Goal: Complete application form

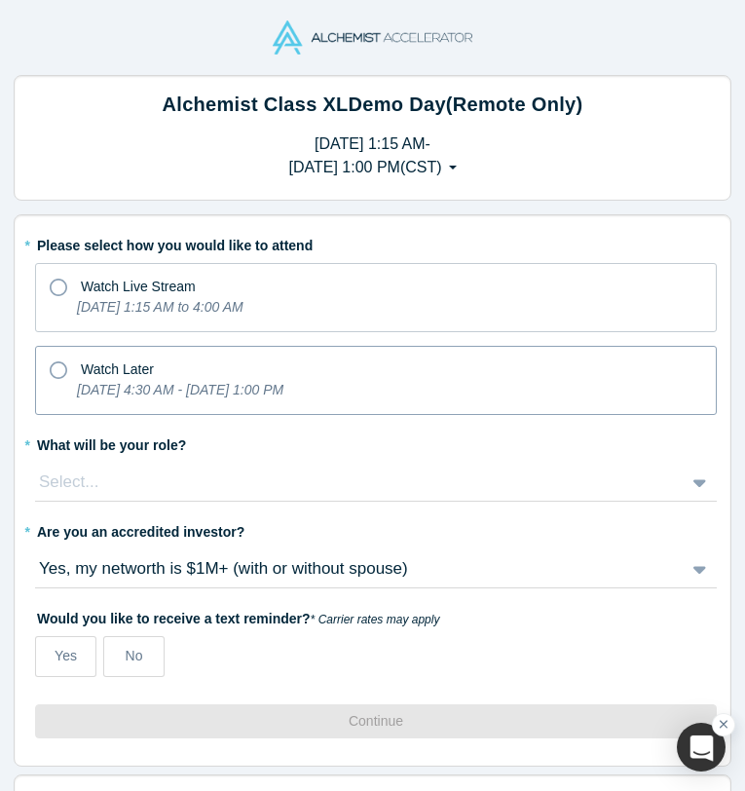
click at [124, 397] on icon "[DATE] 4:30 AM - [DATE] 1:00 PM" at bounding box center [180, 390] width 206 height 16
click at [0, 0] on input "Watch Later [DATE] 4:30 AM - [DATE] 1:00 PM" at bounding box center [0, 0] width 0 height 0
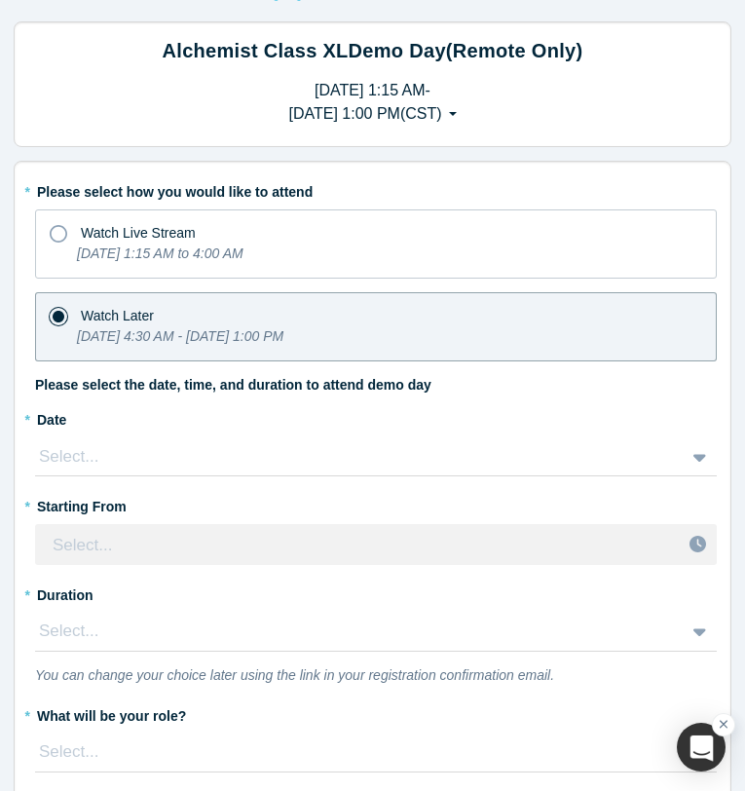
click at [324, 476] on div "Select..." at bounding box center [376, 456] width 682 height 39
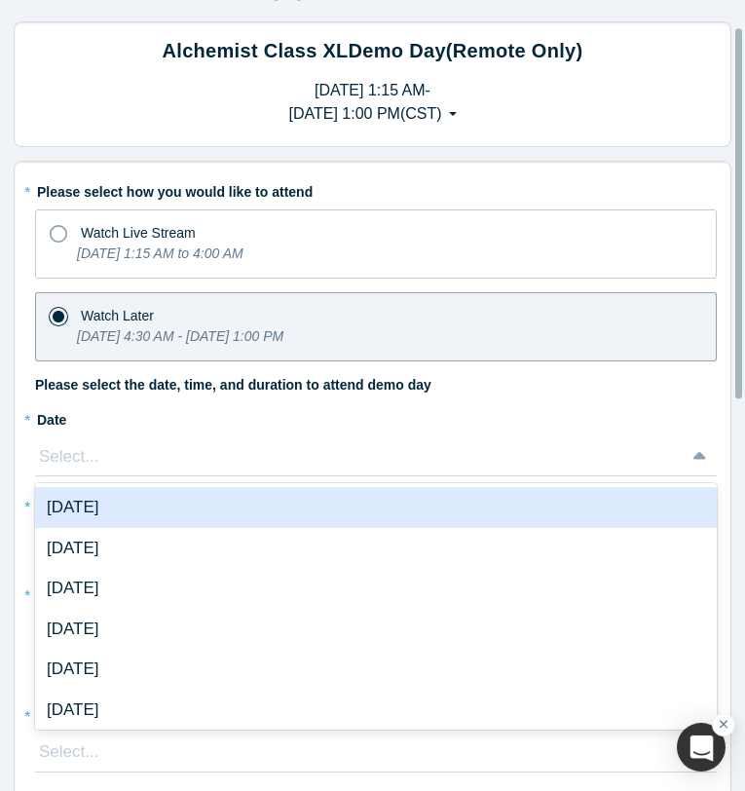
scroll to position [58, 0]
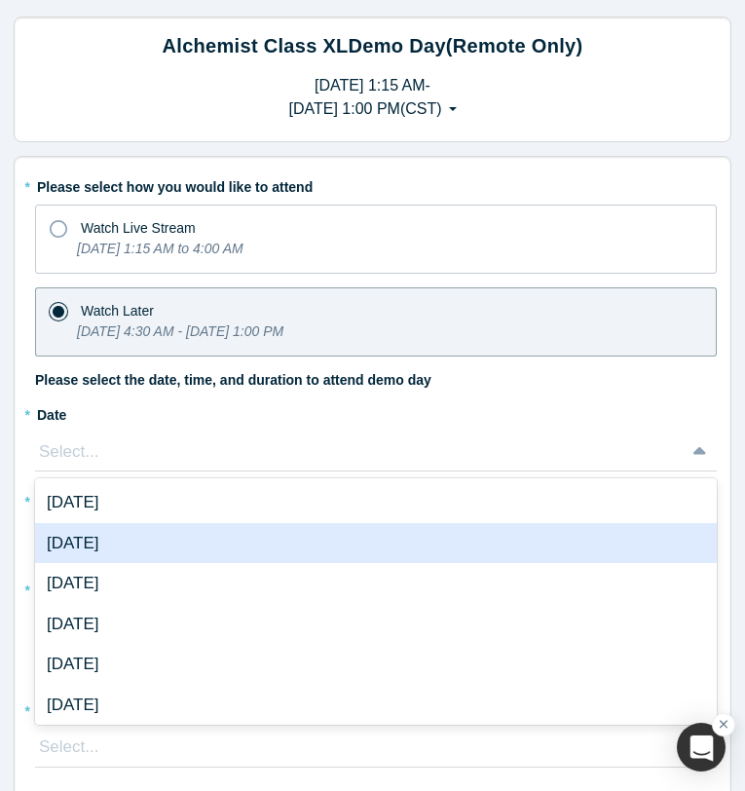
click at [280, 538] on div "[DATE]" at bounding box center [376, 543] width 682 height 41
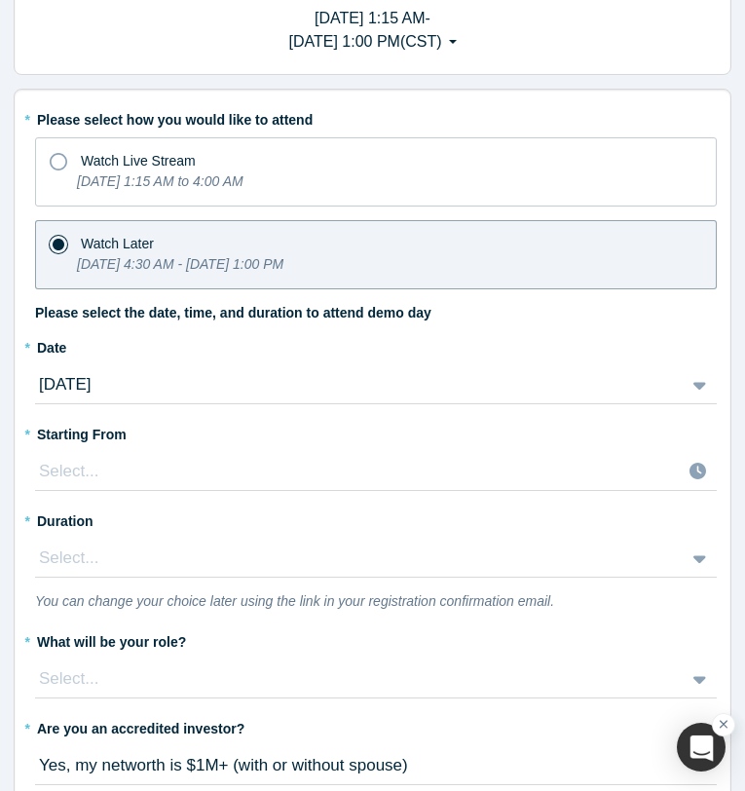
click at [205, 491] on div "Select..." at bounding box center [376, 471] width 682 height 39
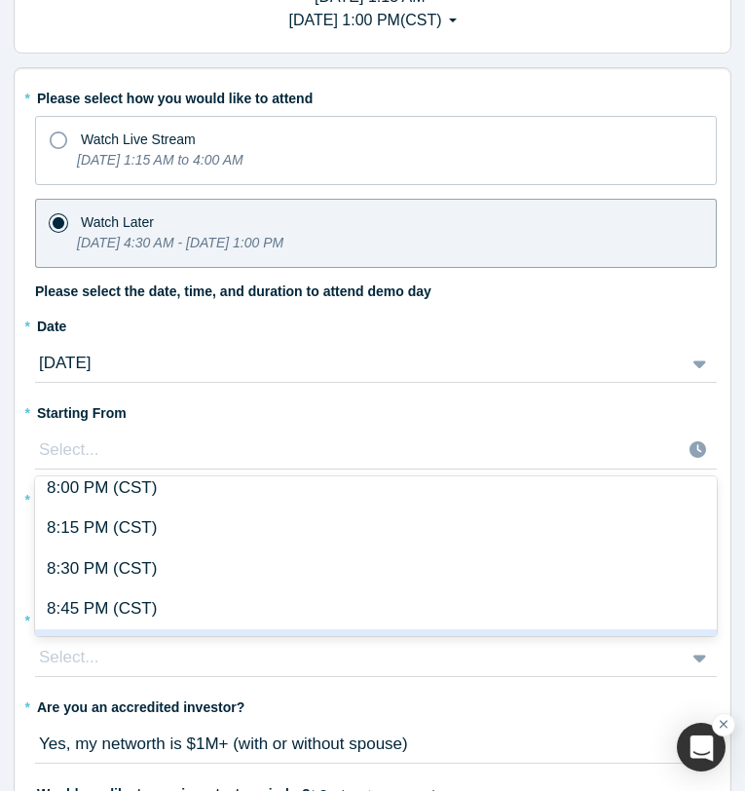
scroll to position [3289, 0]
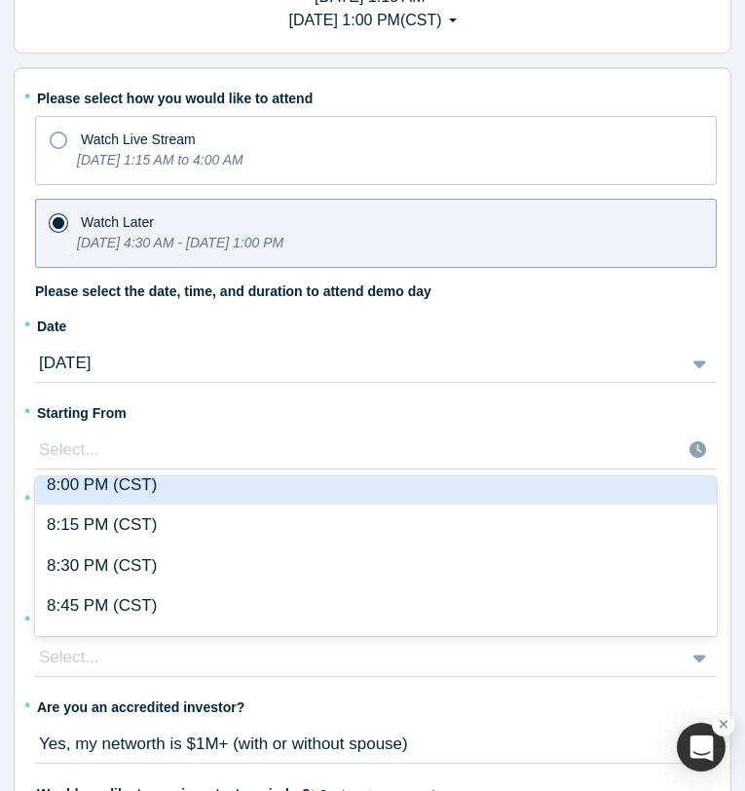
click at [190, 493] on div "8:00 PM (CST)" at bounding box center [376, 485] width 682 height 41
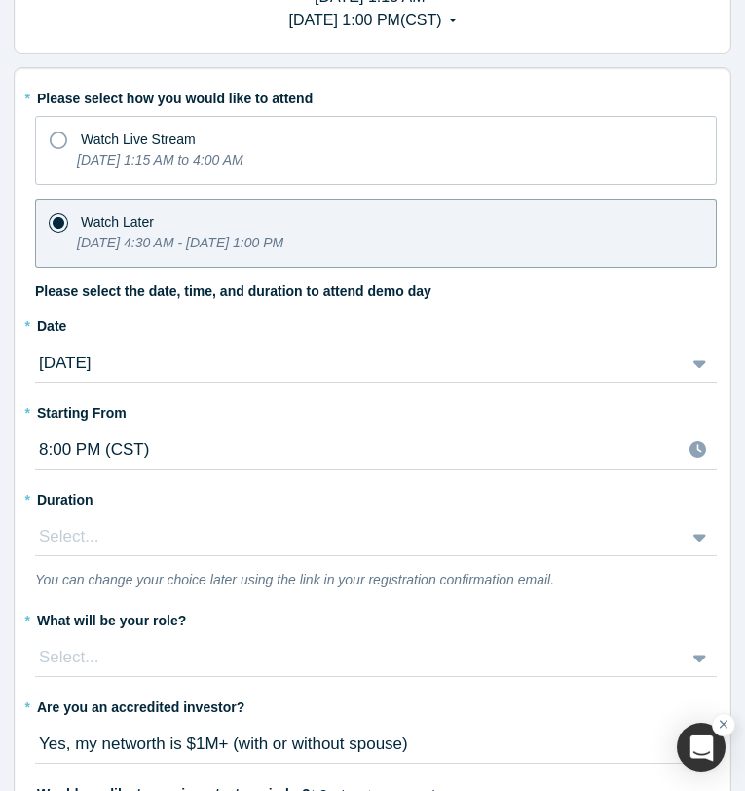
scroll to position [192, 0]
click at [194, 542] on div "Select..." at bounding box center [376, 536] width 682 height 39
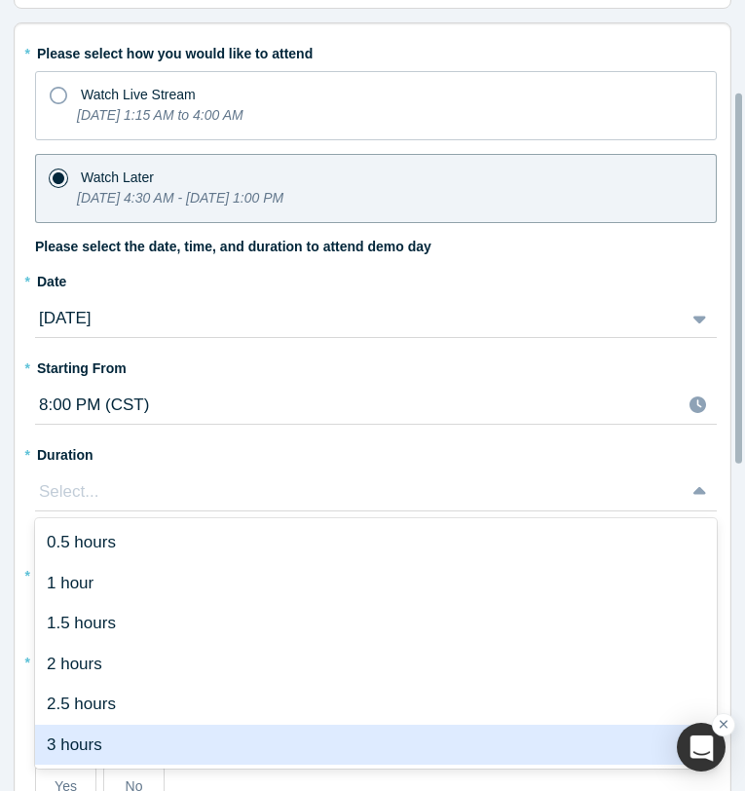
click at [157, 740] on div "3 hours" at bounding box center [376, 745] width 682 height 41
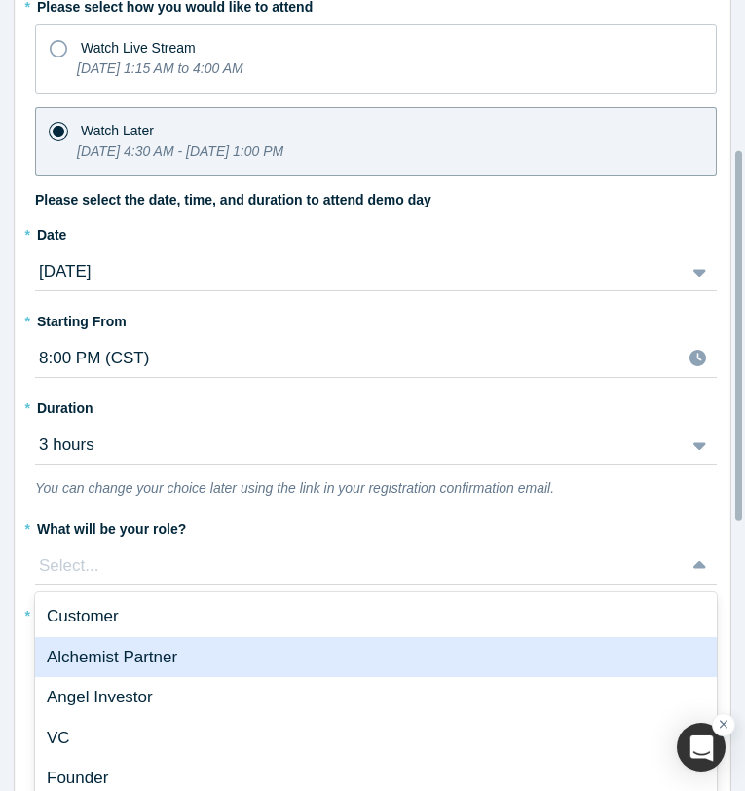
scroll to position [313, 0]
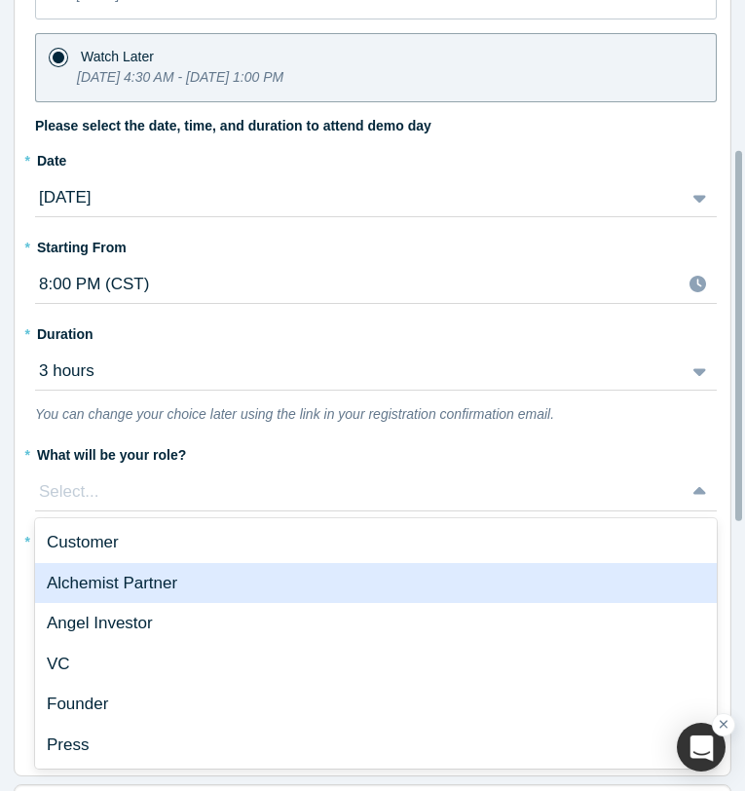
click at [222, 511] on div "Alchemist Partner, 2 of 6. 6 results available. Use Up and Down to choose optio…" at bounding box center [376, 491] width 682 height 39
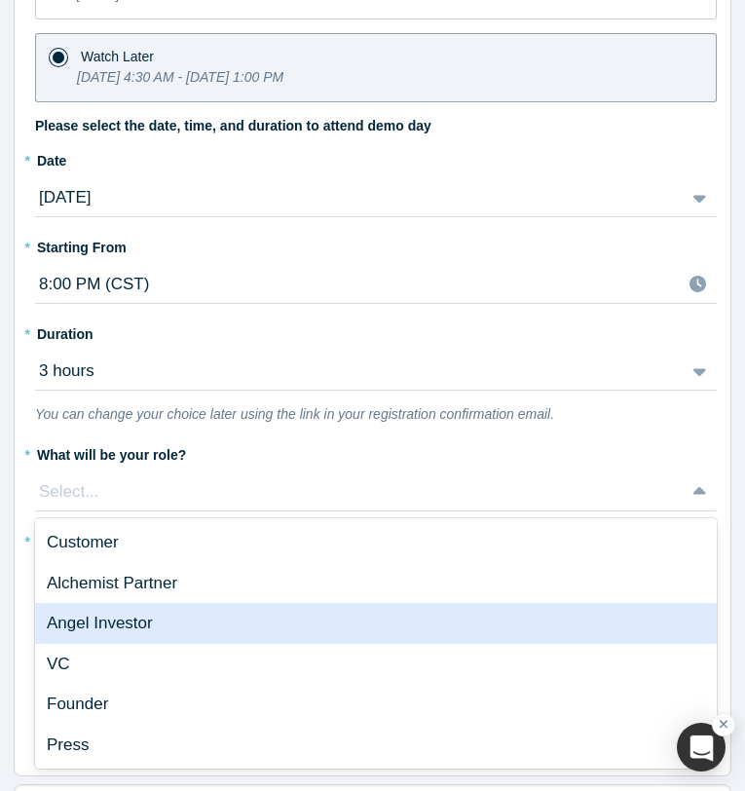
click at [207, 634] on div "Angel Investor" at bounding box center [376, 623] width 682 height 41
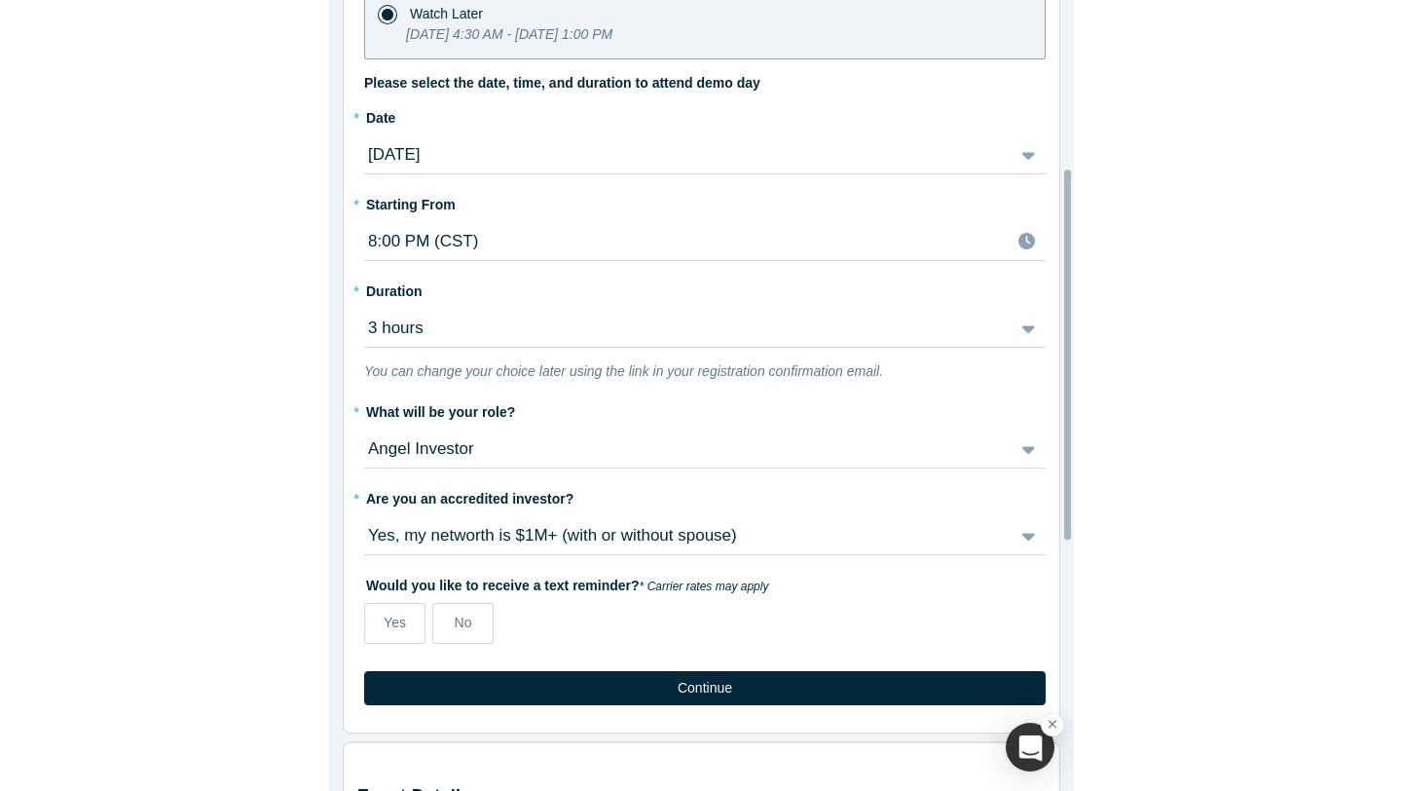
scroll to position [365, 0]
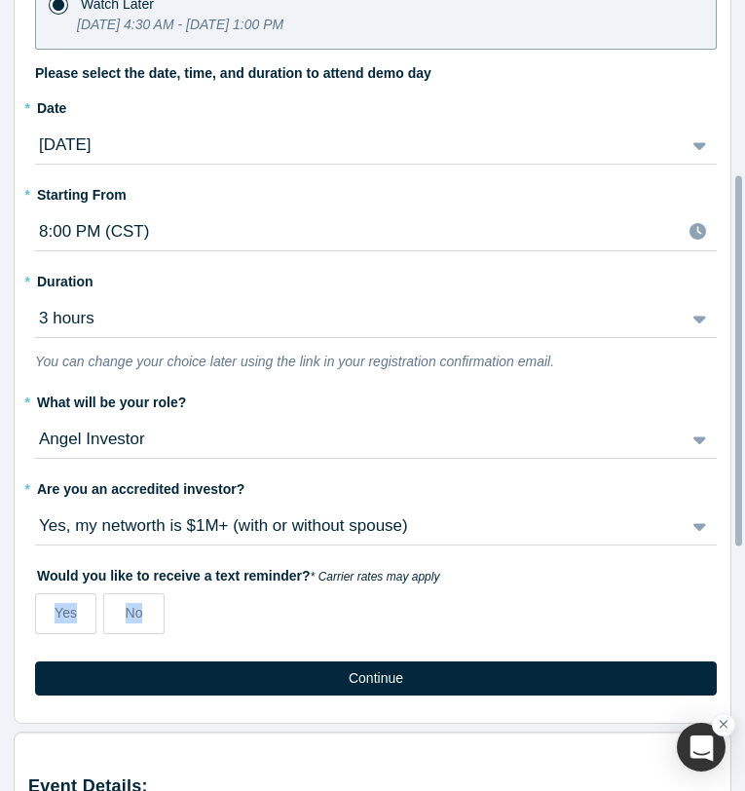
drag, startPoint x: 59, startPoint y: 595, endPoint x: 179, endPoint y: 639, distance: 127.5
click at [179, 641] on div "Yes No" at bounding box center [376, 616] width 682 height 61
click at [149, 614] on label "No" at bounding box center [133, 613] width 61 height 41
click at [0, 0] on input "No" at bounding box center [0, 0] width 0 height 0
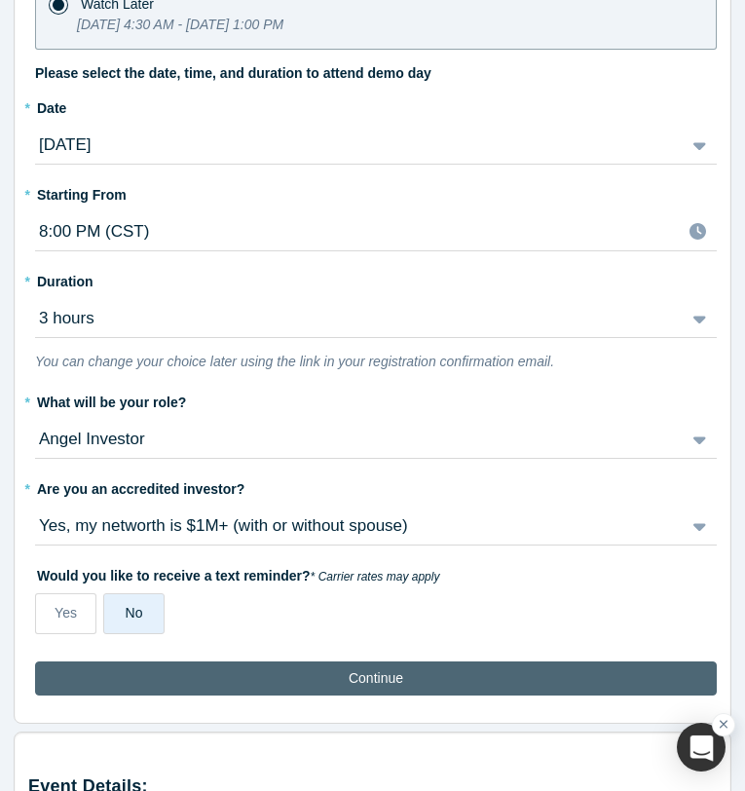
click at [242, 675] on button "Continue" at bounding box center [376, 678] width 682 height 34
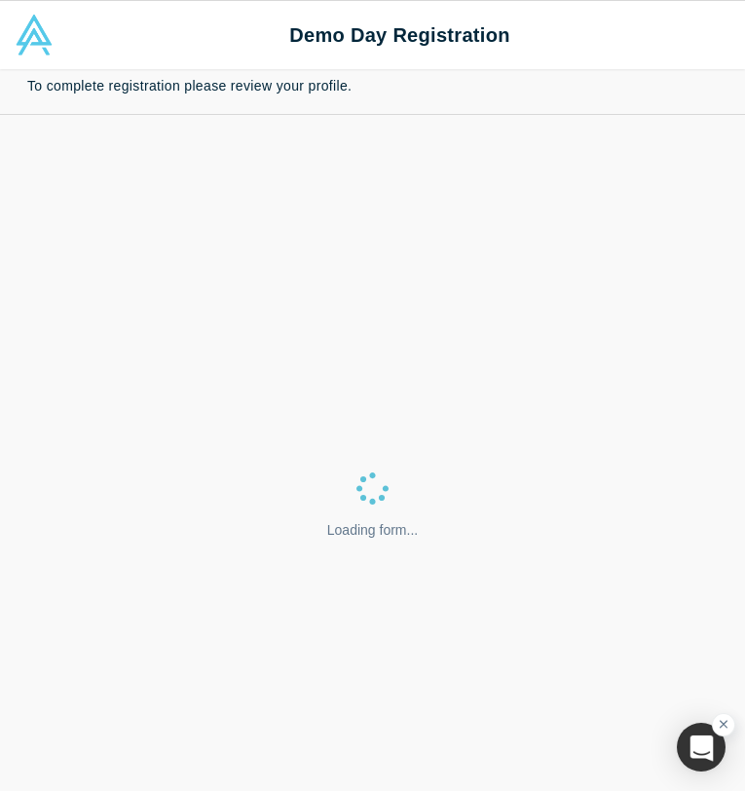
select select "US"
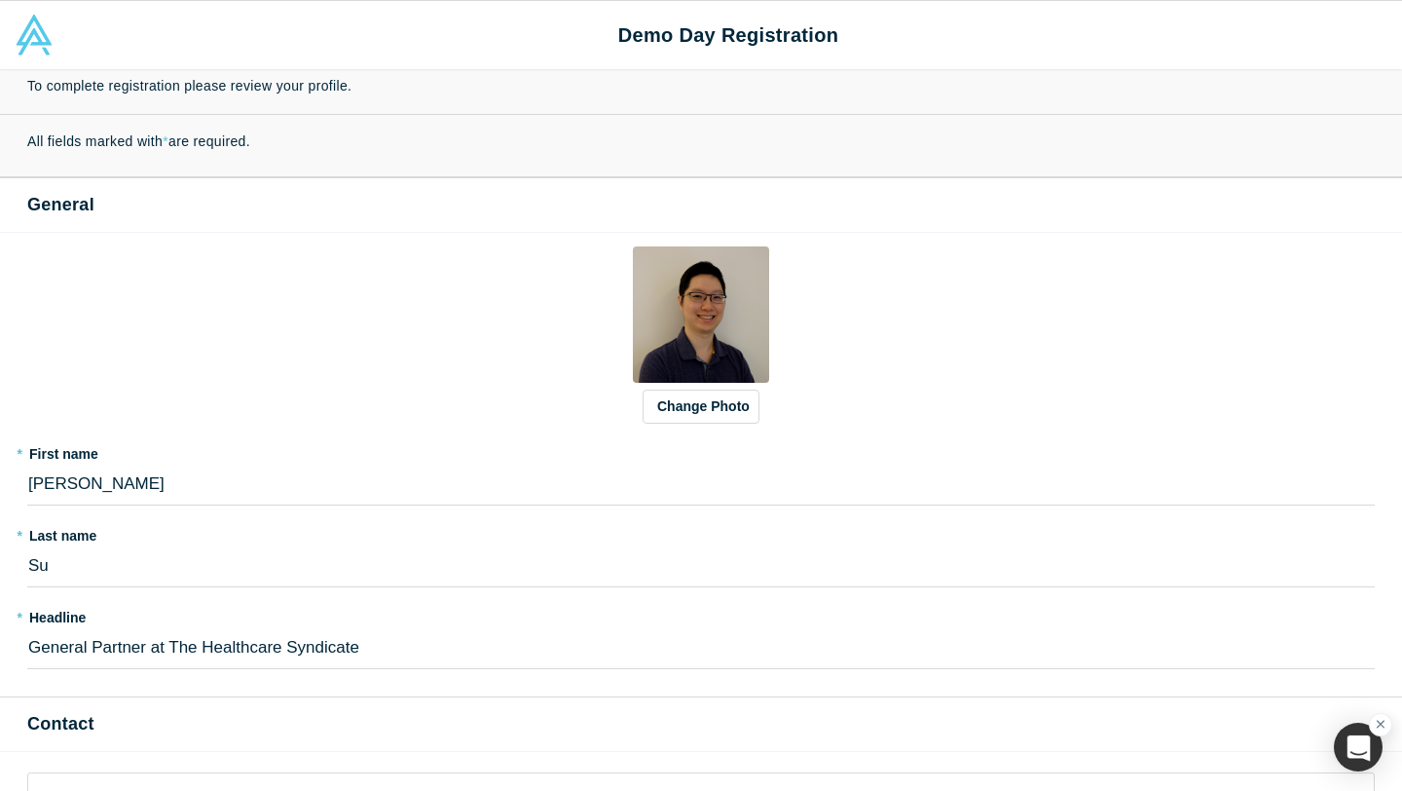
select select "US"
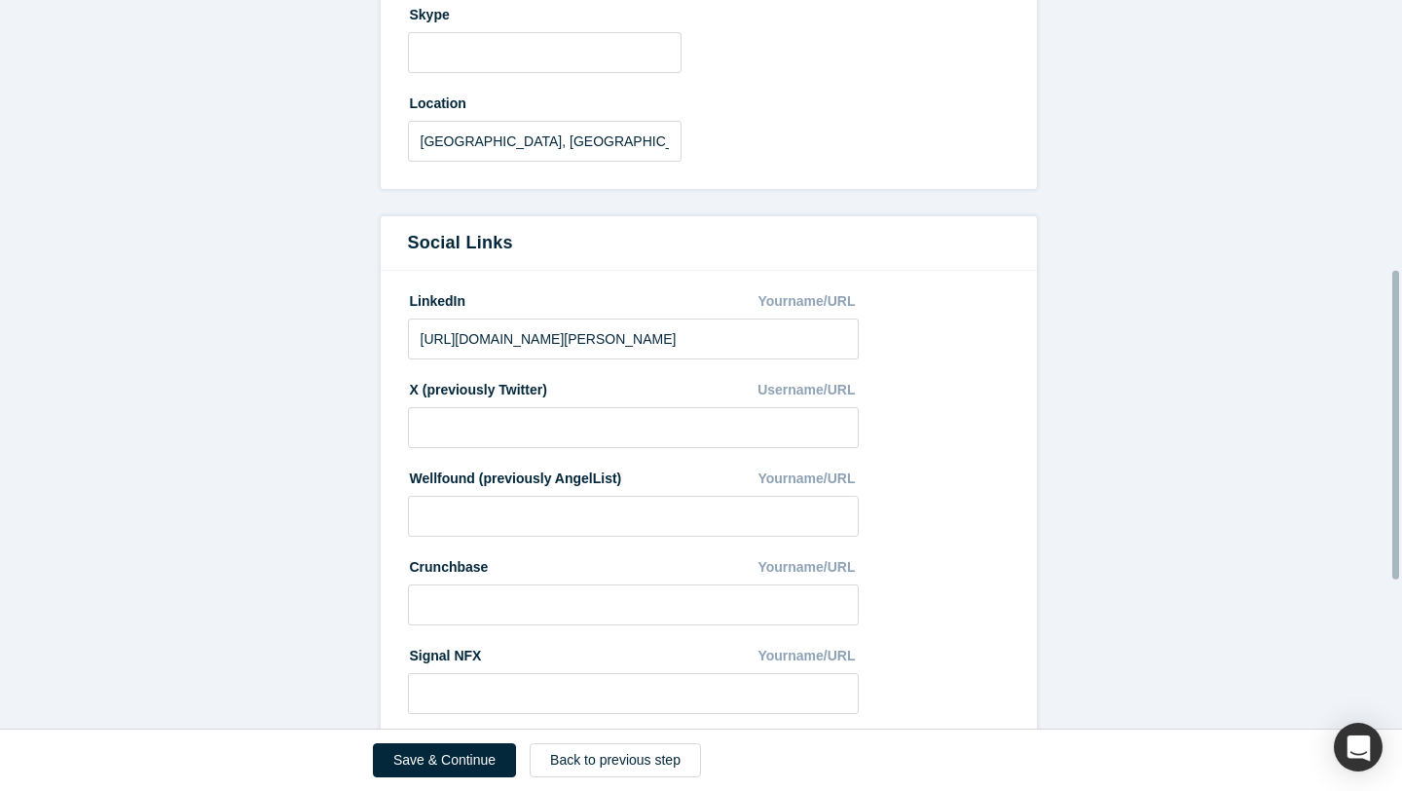
scroll to position [986, 0]
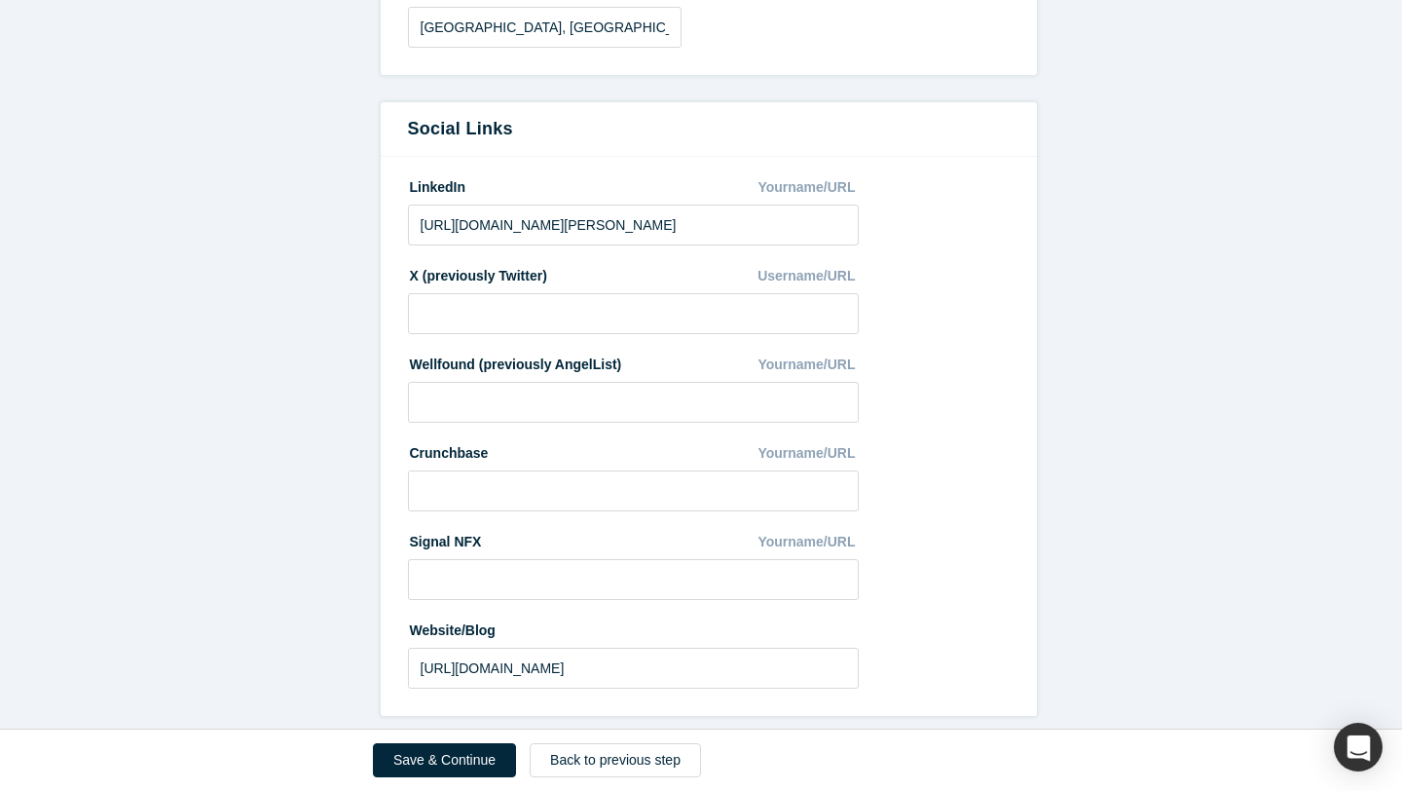
drag, startPoint x: 451, startPoint y: 764, endPoint x: 821, endPoint y: 347, distance: 558.1
click at [744, 347] on div "Demo Day Registration To complete registration please review your profile. All …" at bounding box center [701, 395] width 1402 height 791
click at [658, 657] on input "[URL][DOMAIN_NAME]" at bounding box center [634, 668] width 452 height 41
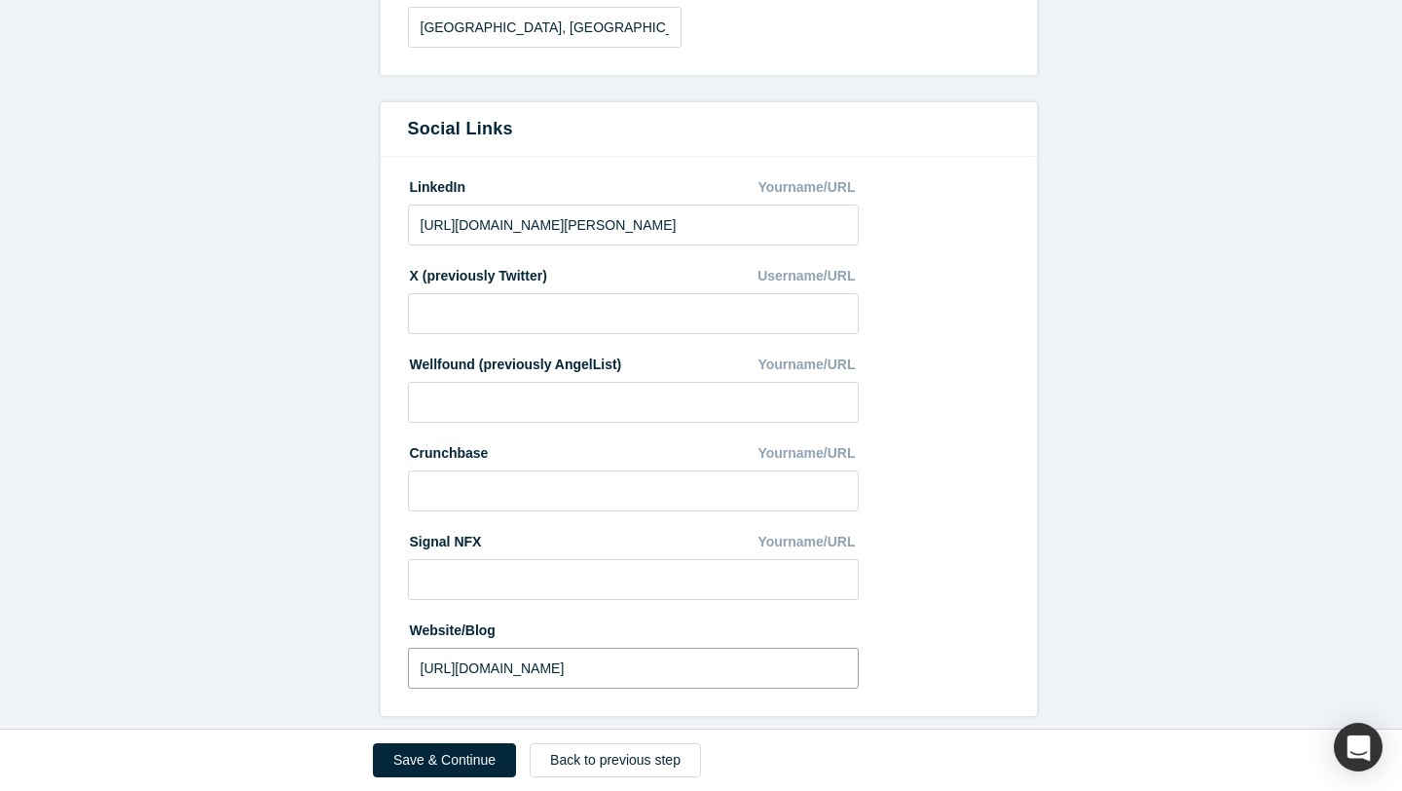
paste input "[DOMAIN_NAME][URL]"
type input "[URL][DOMAIN_NAME]"
click at [451, 756] on button "Save & Continue" at bounding box center [444, 760] width 143 height 34
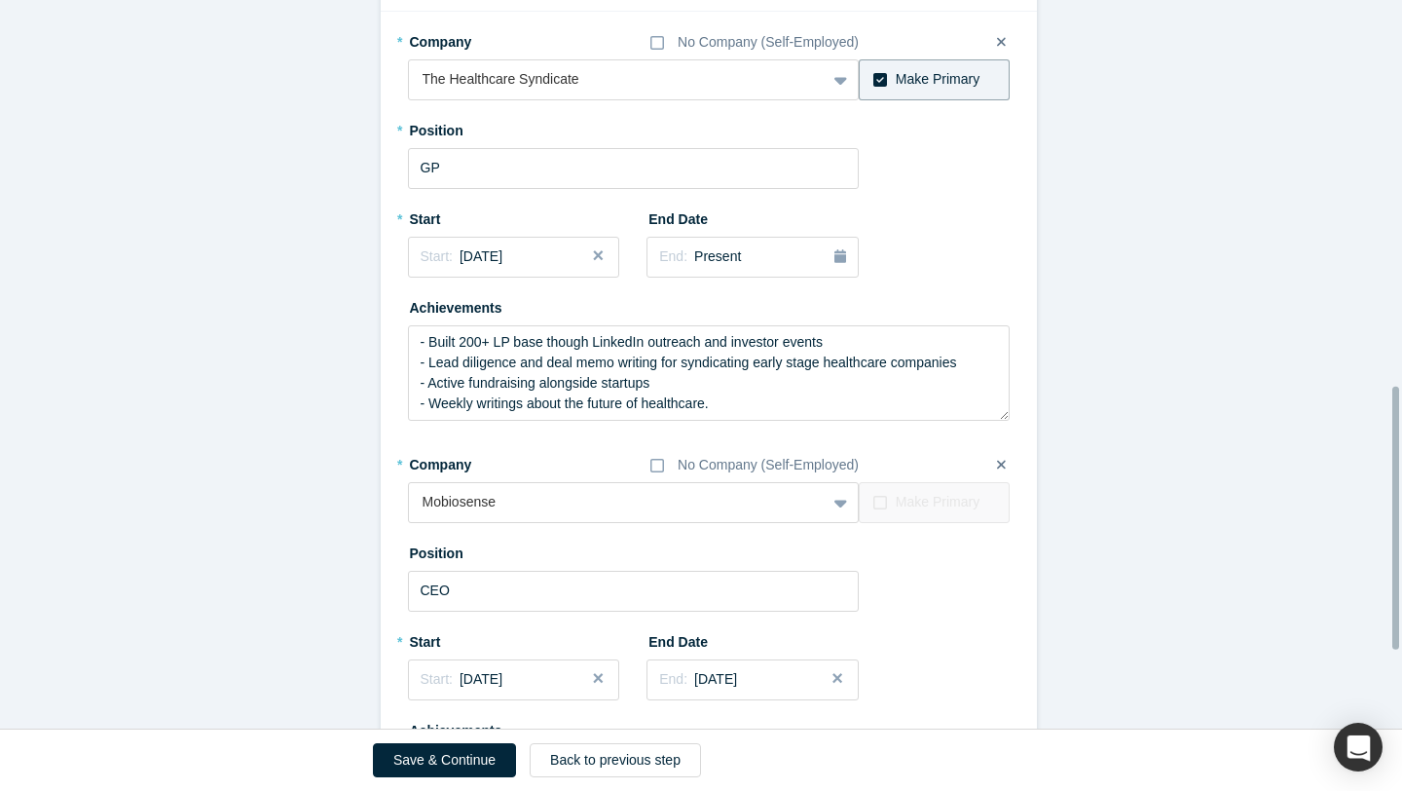
scroll to position [1280, 0]
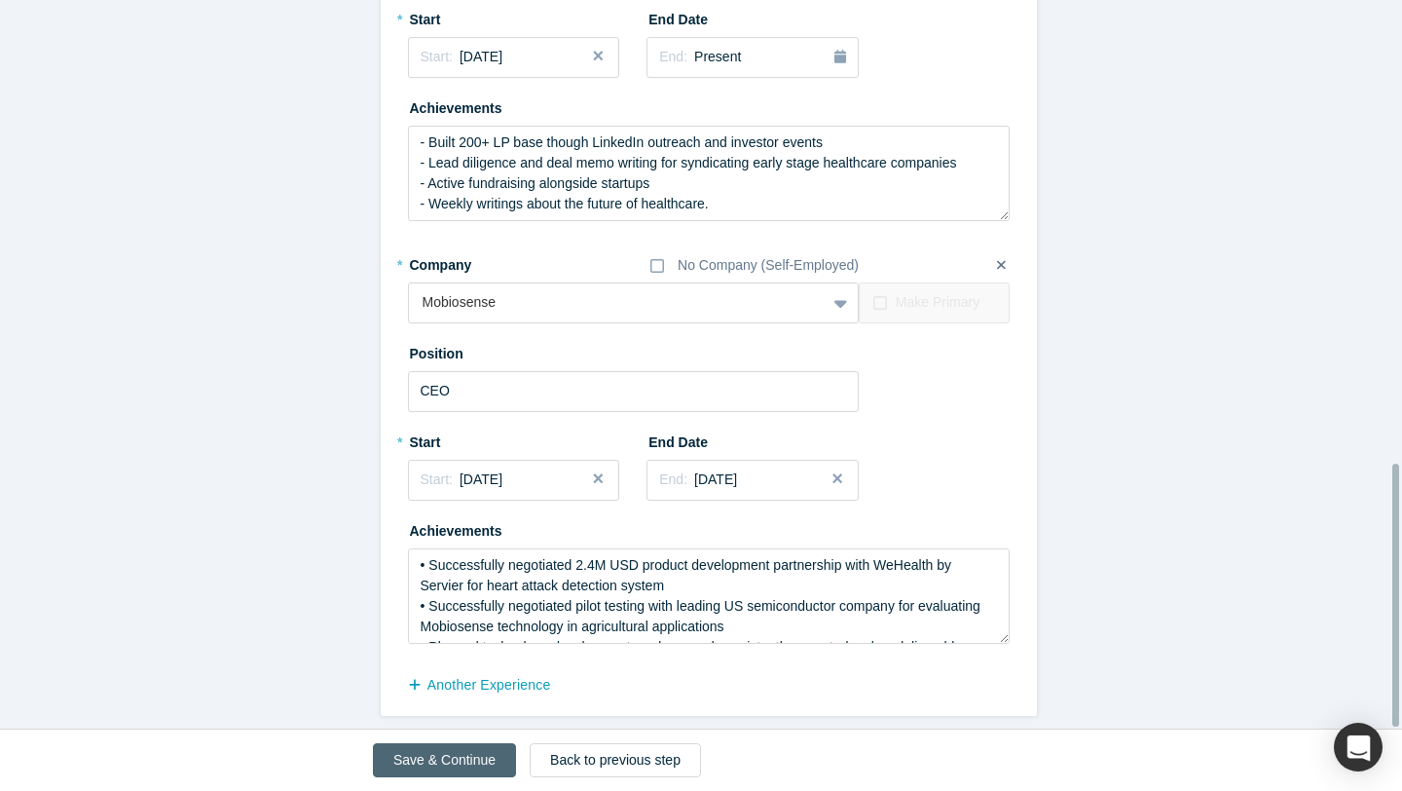
click at [458, 754] on button "Save & Continue" at bounding box center [444, 760] width 143 height 34
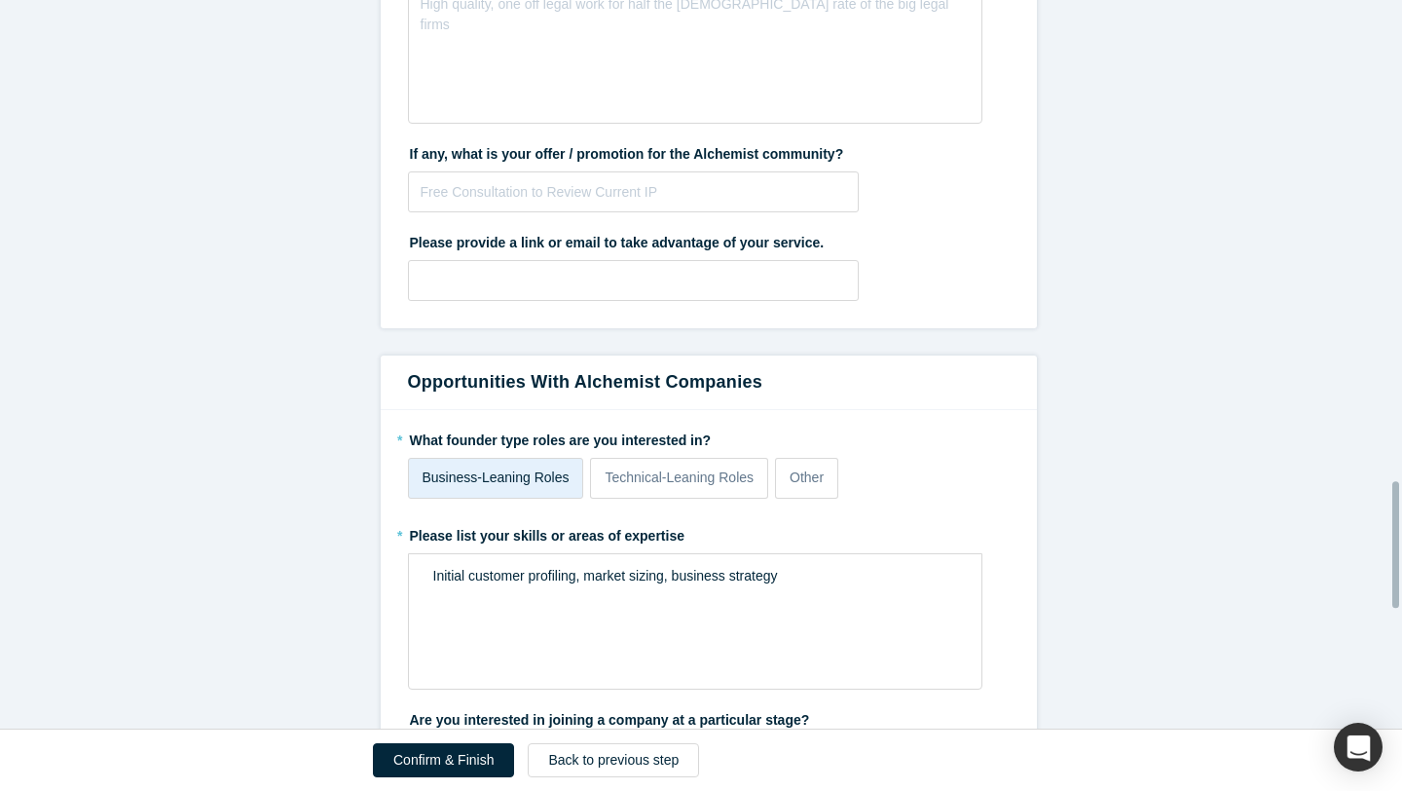
scroll to position [3465, 0]
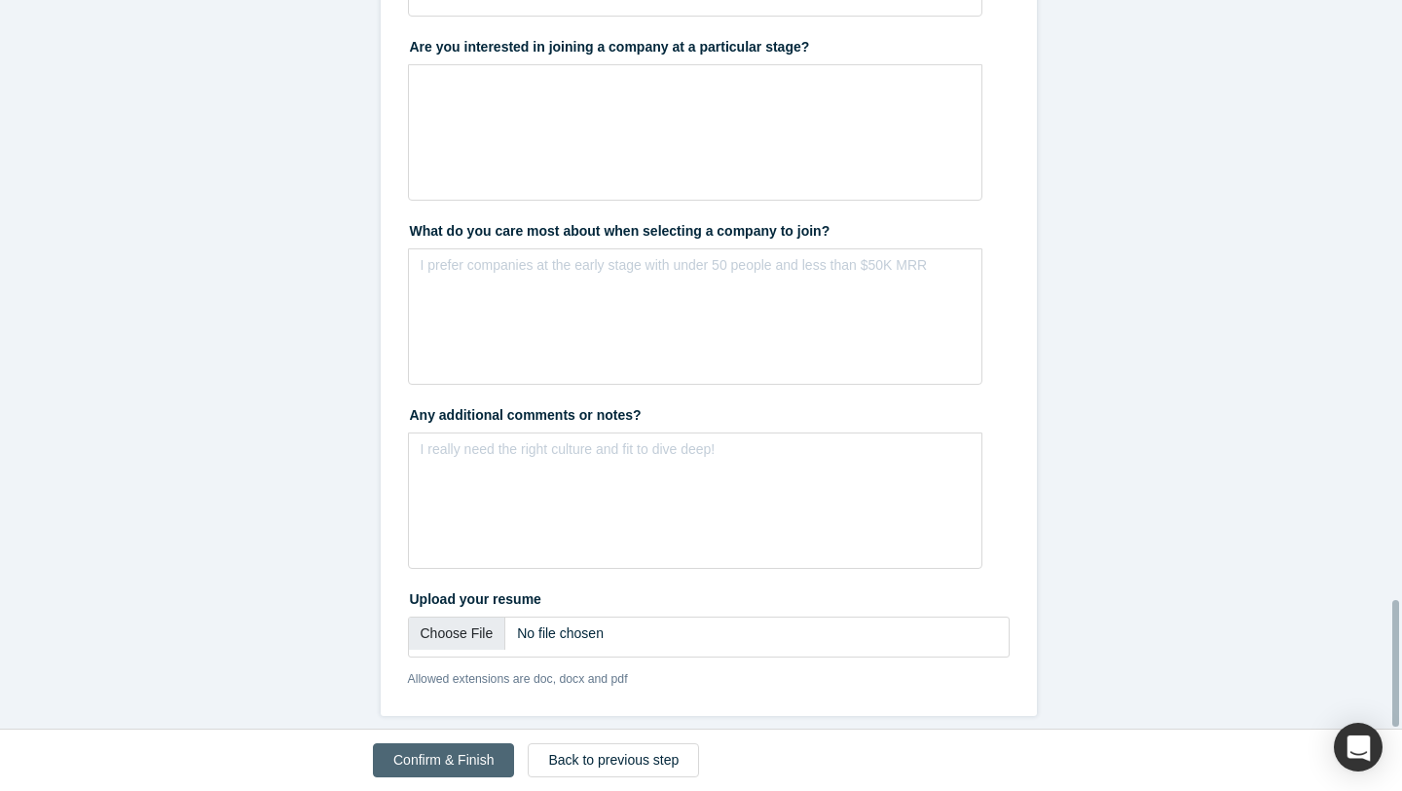
click at [441, 768] on button "Confirm & Finish" at bounding box center [443, 760] width 141 height 34
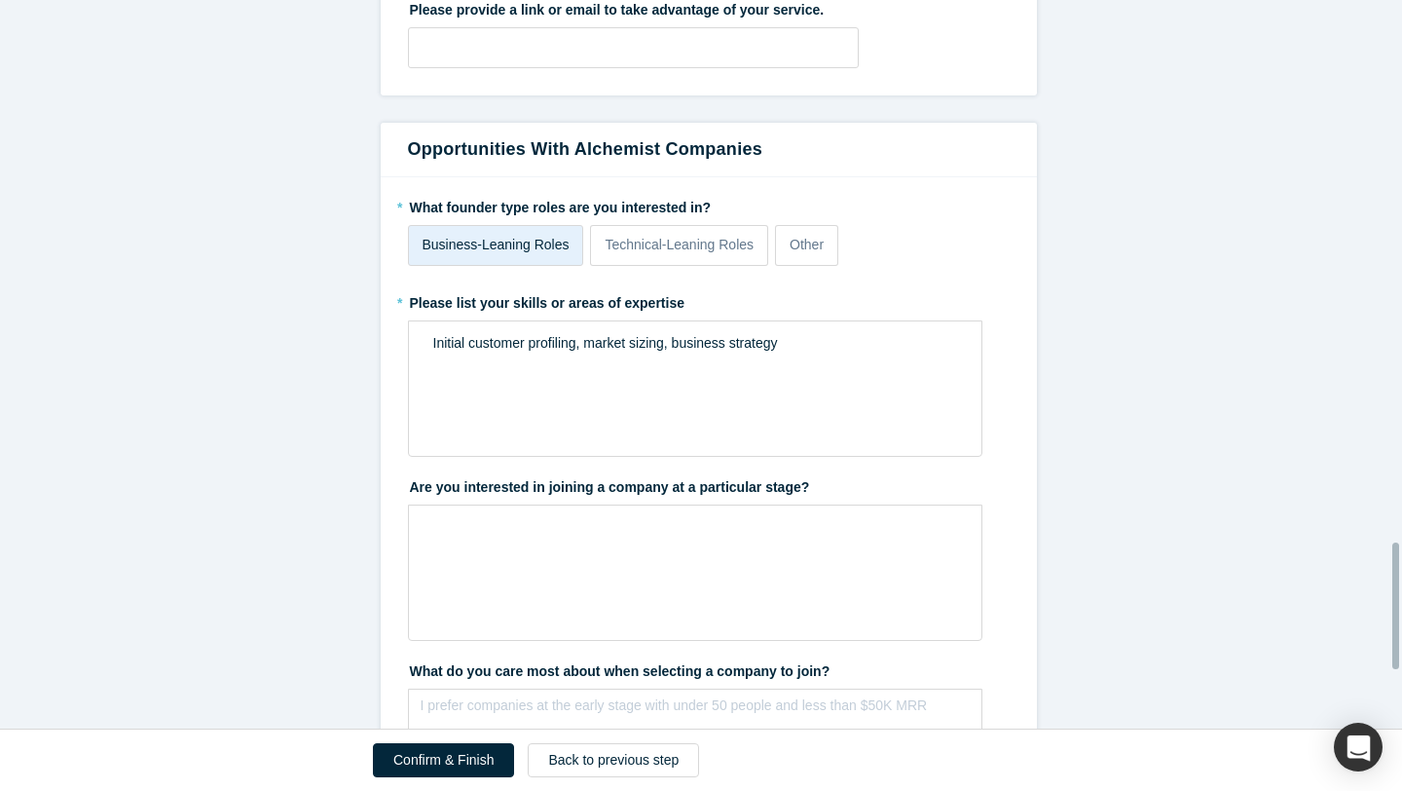
scroll to position [2916, 0]
